Goal: Transaction & Acquisition: Download file/media

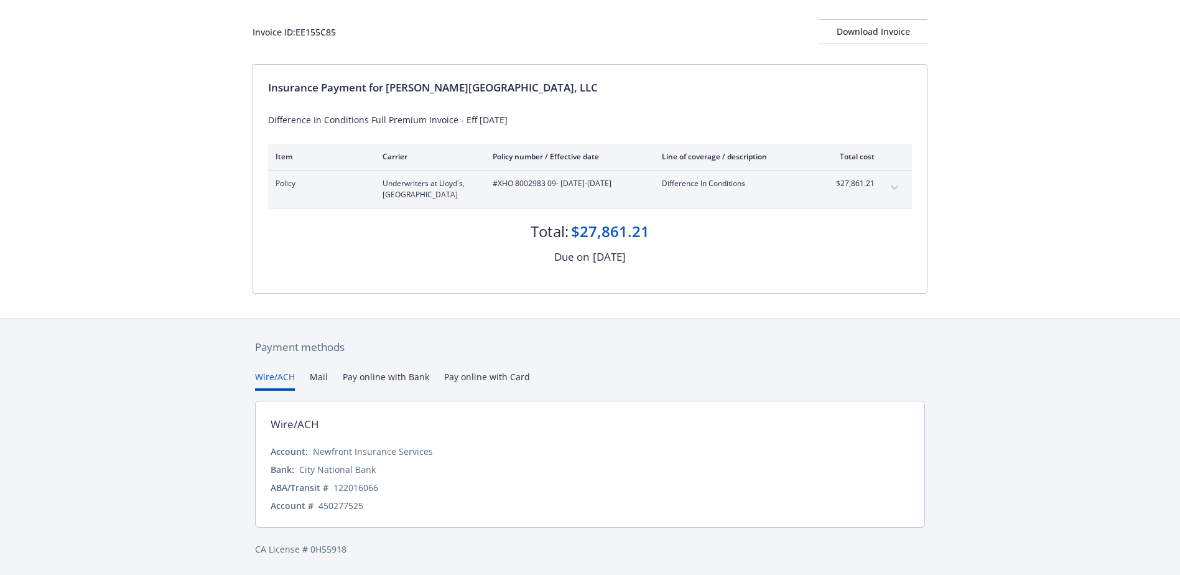
scroll to position [66, 0]
click at [838, 27] on button "Download Invoice" at bounding box center [873, 31] width 109 height 25
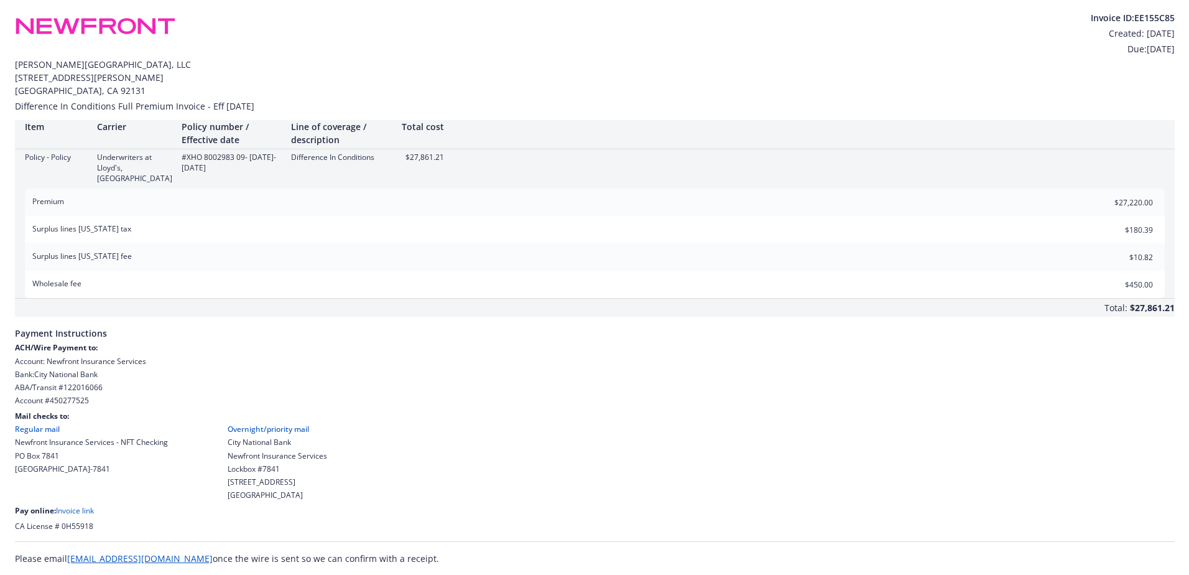
scroll to position [0, 0]
